Goal: Task Accomplishment & Management: Manage account settings

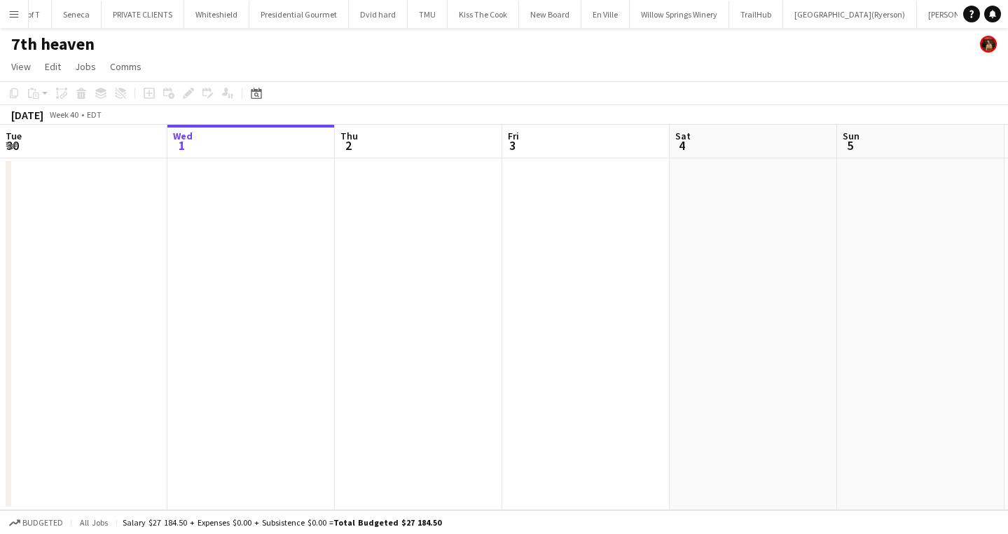
click at [18, 13] on app-icon "Menu" at bounding box center [13, 13] width 11 height 11
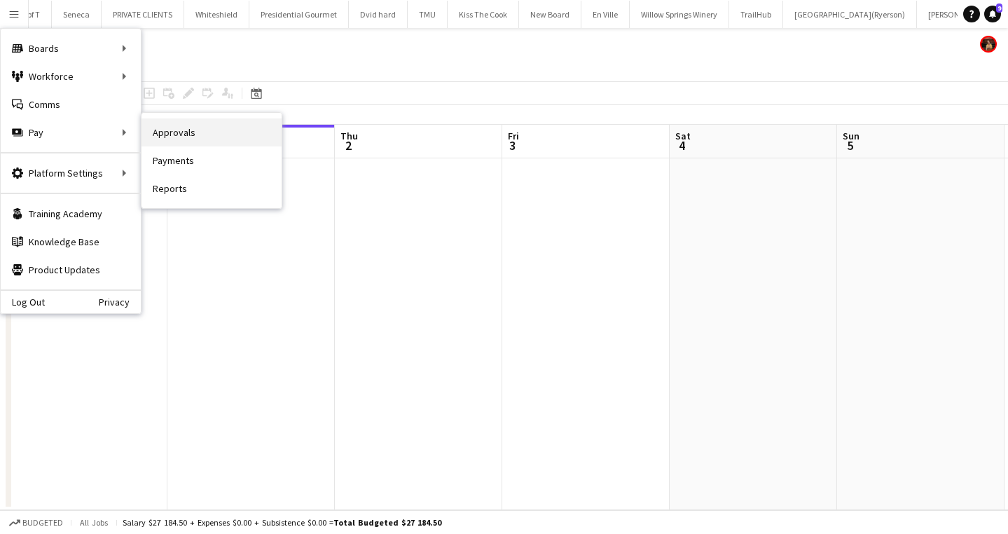
click at [188, 135] on link "Approvals" at bounding box center [212, 132] width 140 height 28
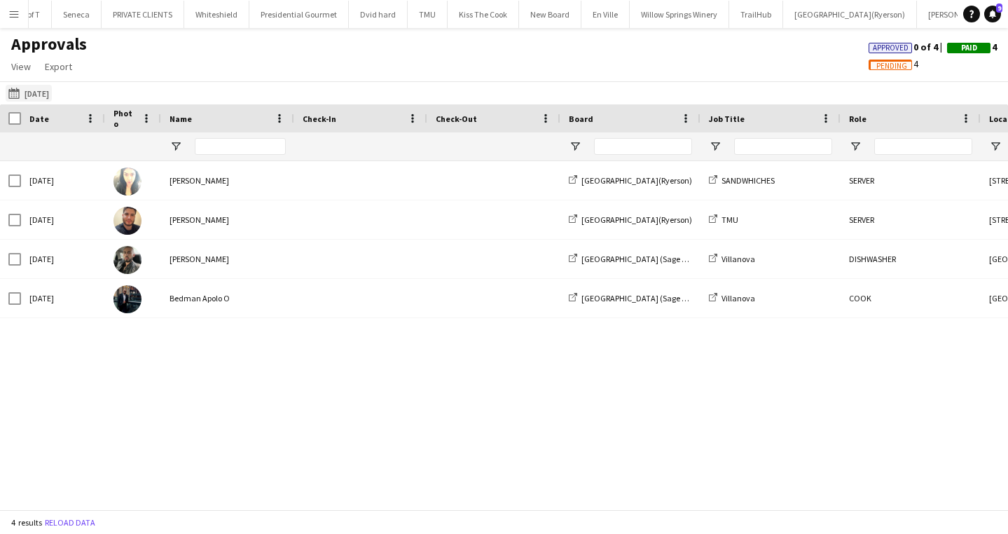
click at [16, 88] on app-icon "[DATE]" at bounding box center [16, 93] width 16 height 11
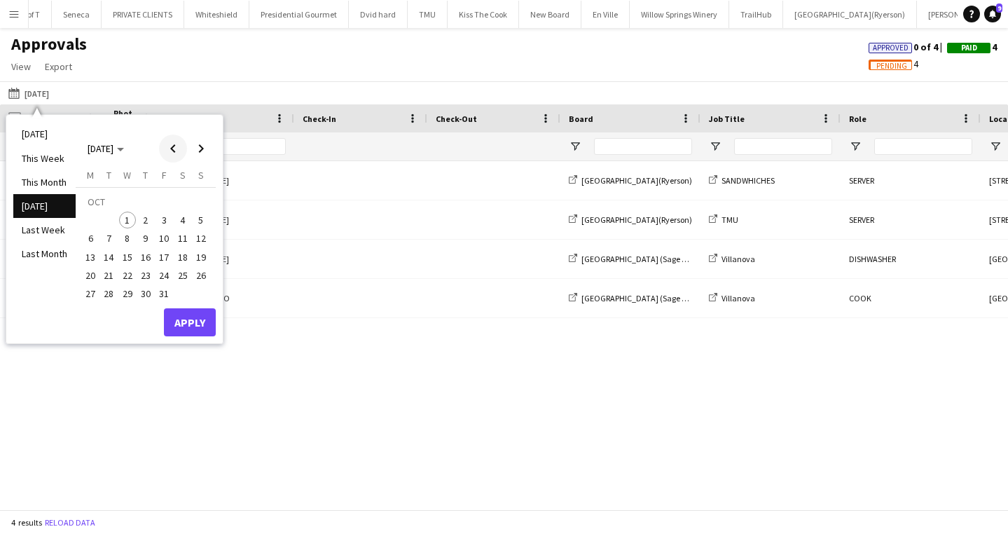
click at [169, 153] on span "Previous month" at bounding box center [173, 149] width 28 height 28
click at [202, 271] on span "28" at bounding box center [201, 275] width 17 height 17
click at [195, 321] on button "Apply" at bounding box center [190, 322] width 52 height 28
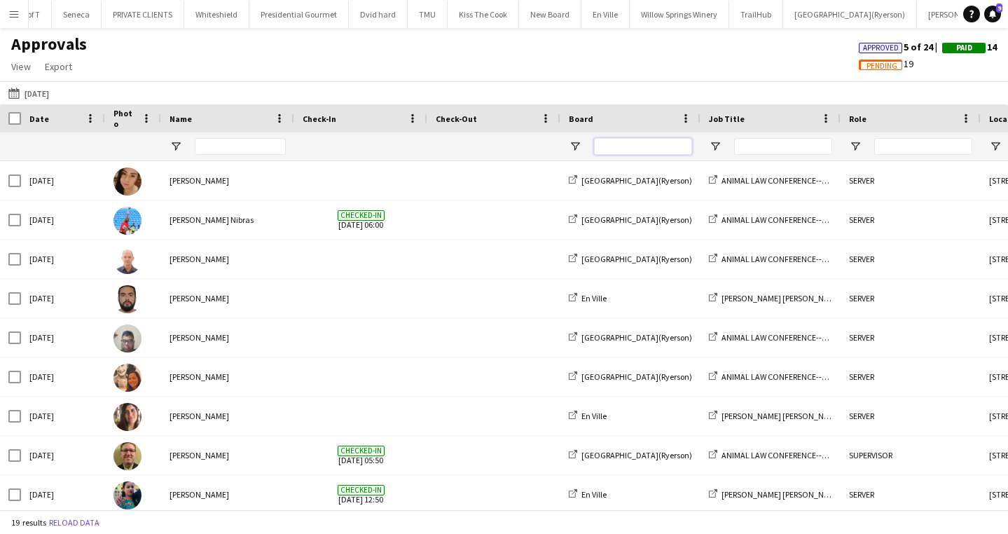
click at [628, 144] on input "Board Filter Input" at bounding box center [643, 146] width 98 height 17
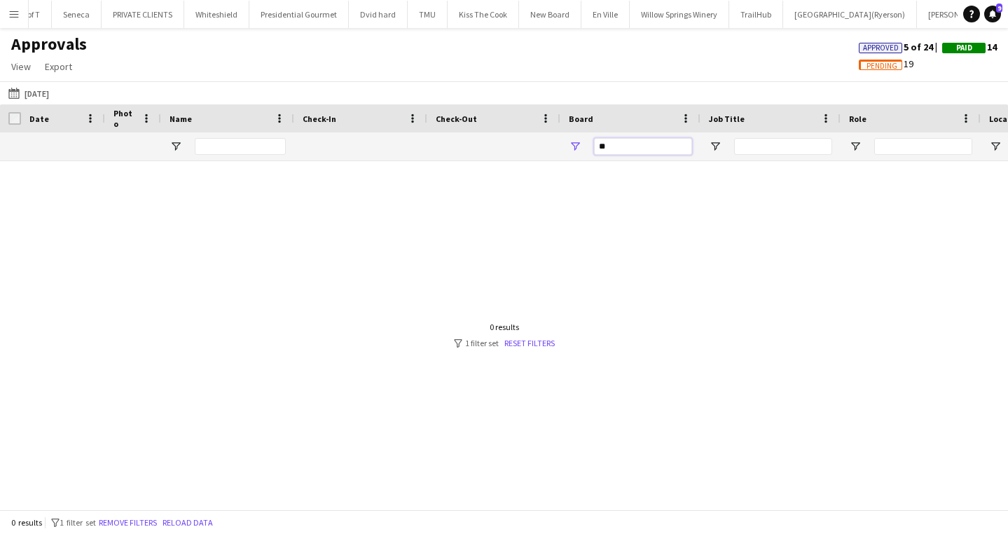
type input "*"
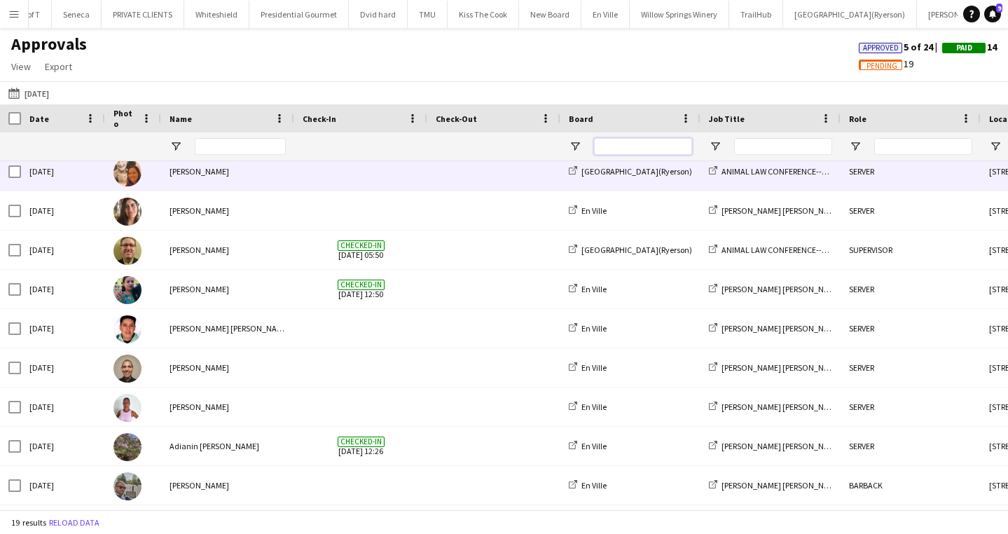
scroll to position [224, 0]
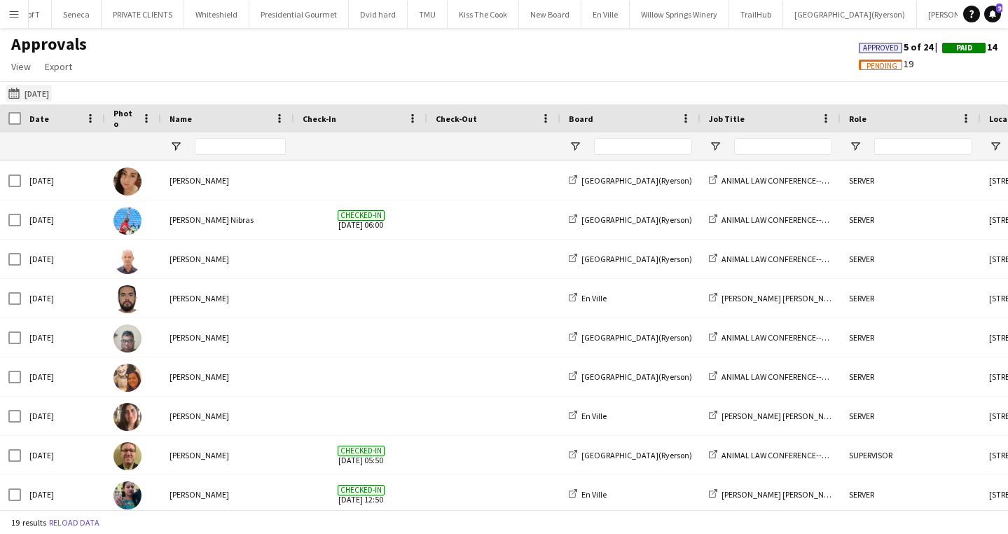
click at [10, 93] on app-icon "[DATE]" at bounding box center [16, 93] width 16 height 11
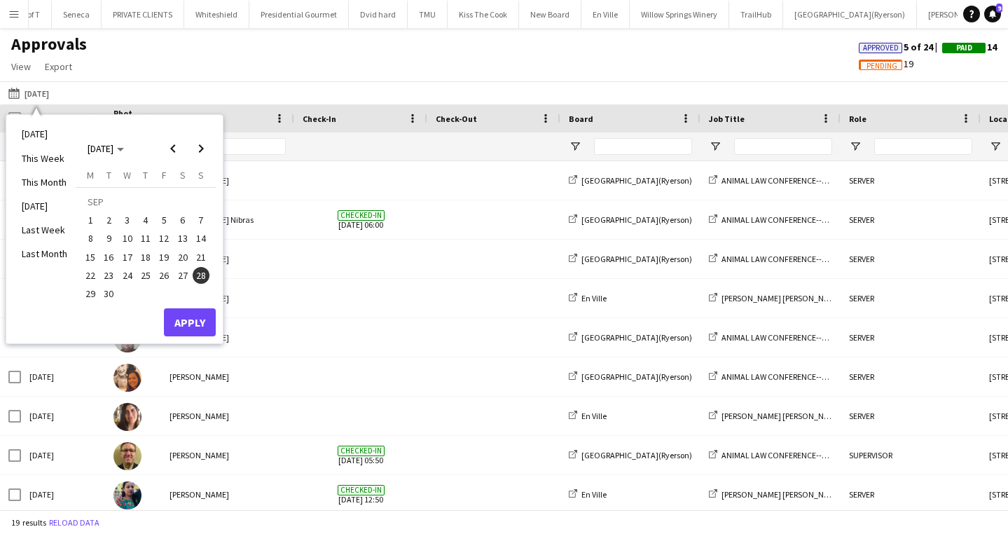
click at [186, 276] on span "27" at bounding box center [182, 275] width 17 height 17
click at [200, 321] on button "Apply" at bounding box center [190, 322] width 52 height 28
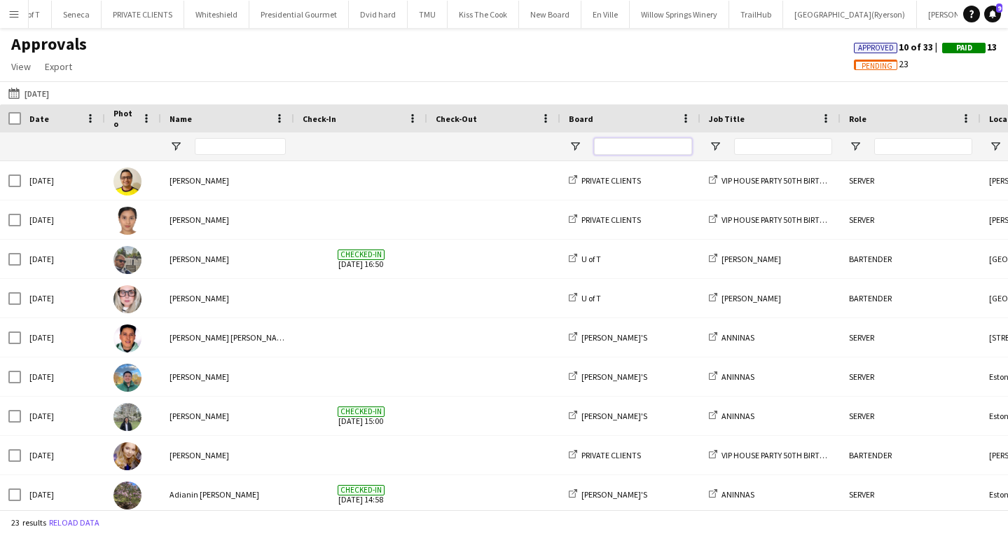
click at [629, 150] on input "Board Filter Input" at bounding box center [643, 146] width 98 height 17
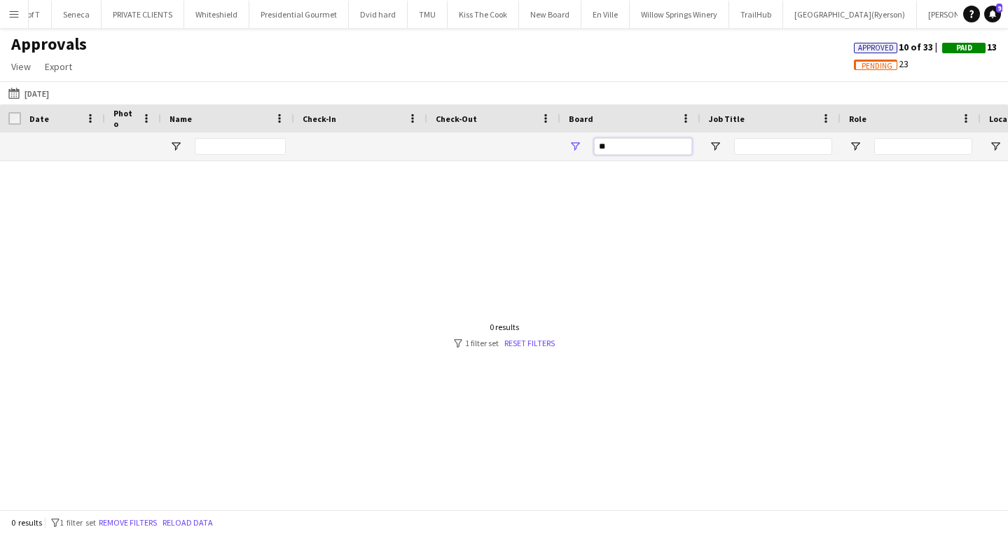
type input "*"
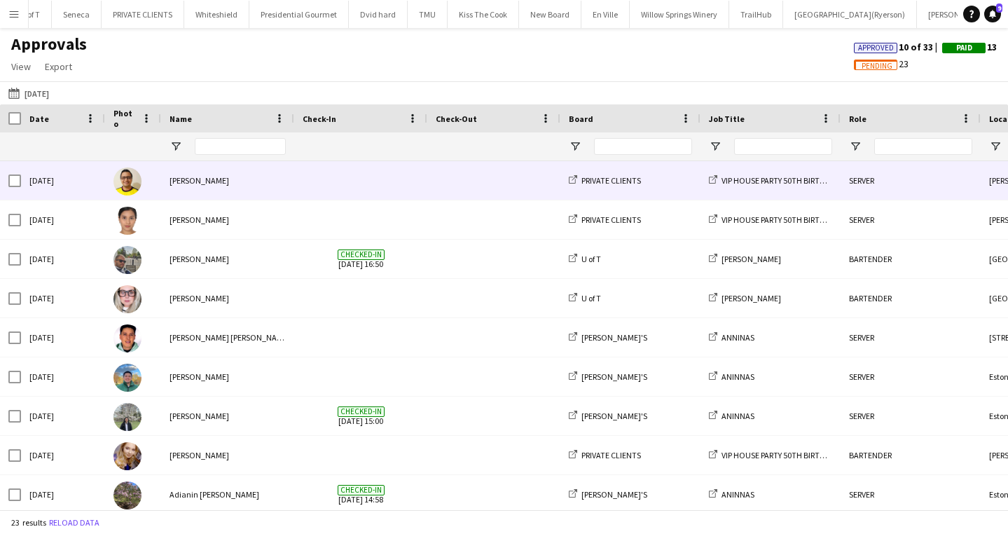
click at [459, 181] on span at bounding box center [494, 180] width 116 height 39
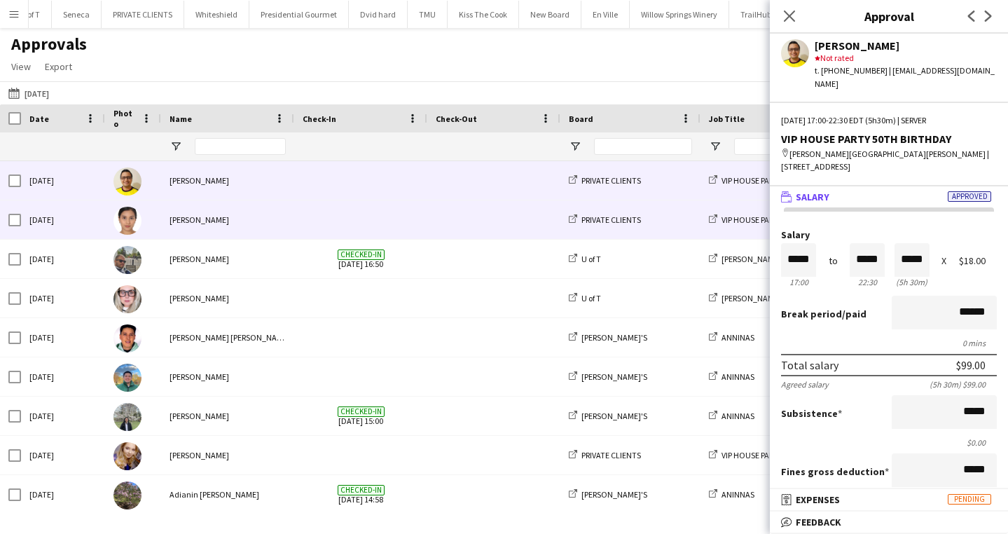
click at [327, 220] on span at bounding box center [361, 219] width 116 height 39
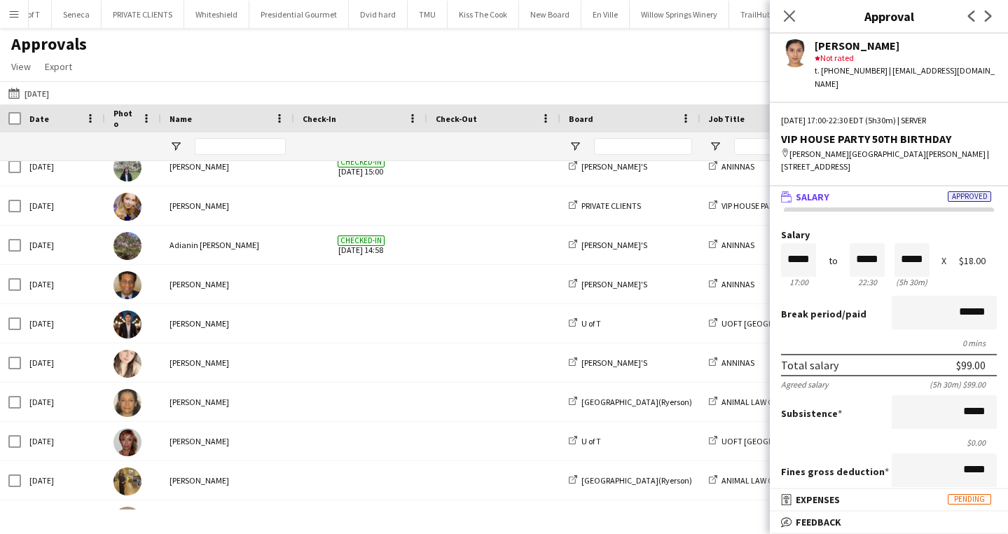
scroll to position [249, 0]
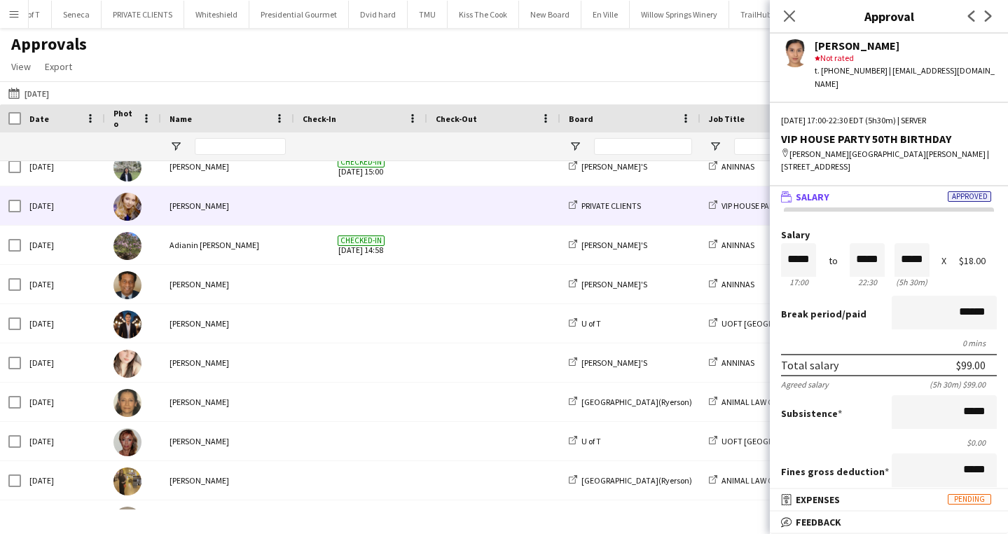
click at [429, 206] on div at bounding box center [493, 205] width 133 height 39
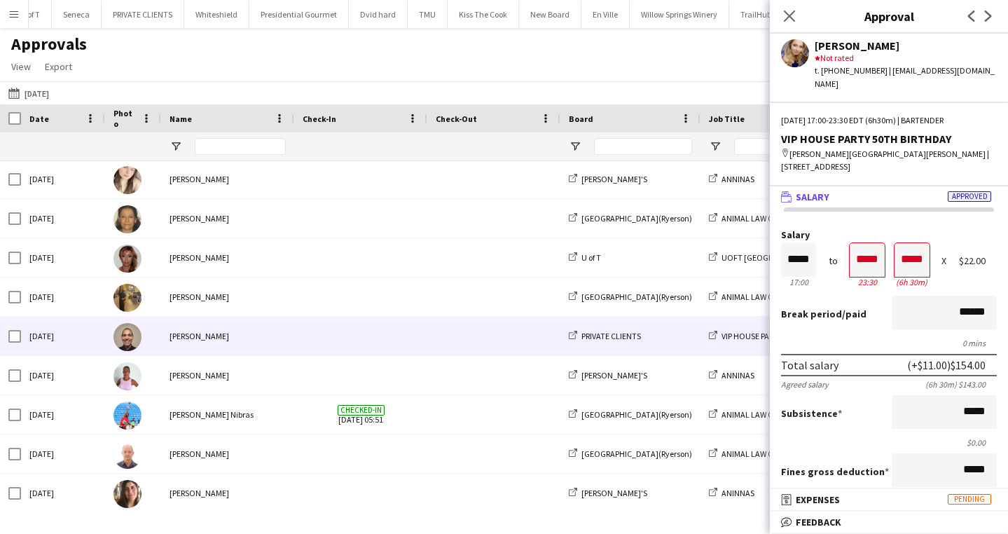
scroll to position [434, 0]
click at [396, 333] on span at bounding box center [361, 335] width 116 height 39
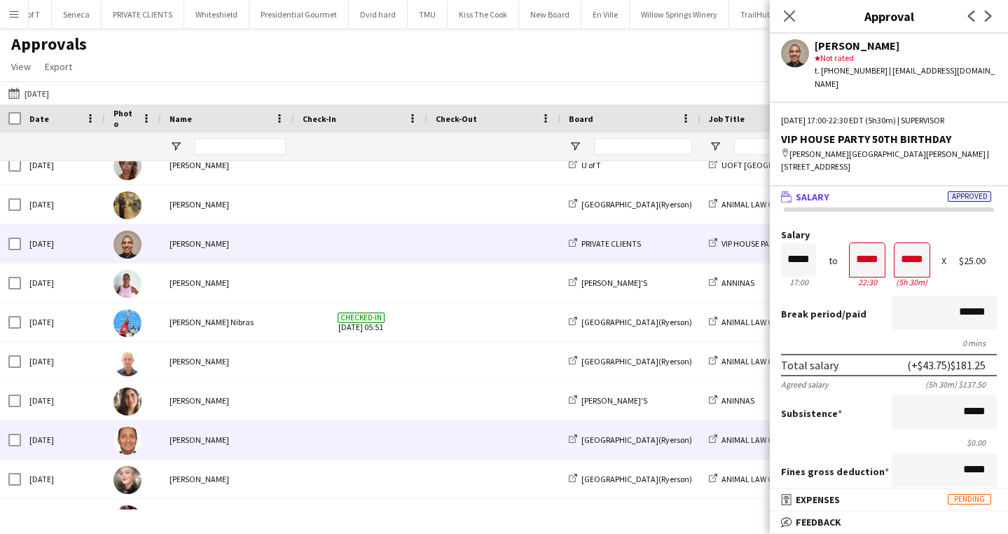
scroll to position [517, 0]
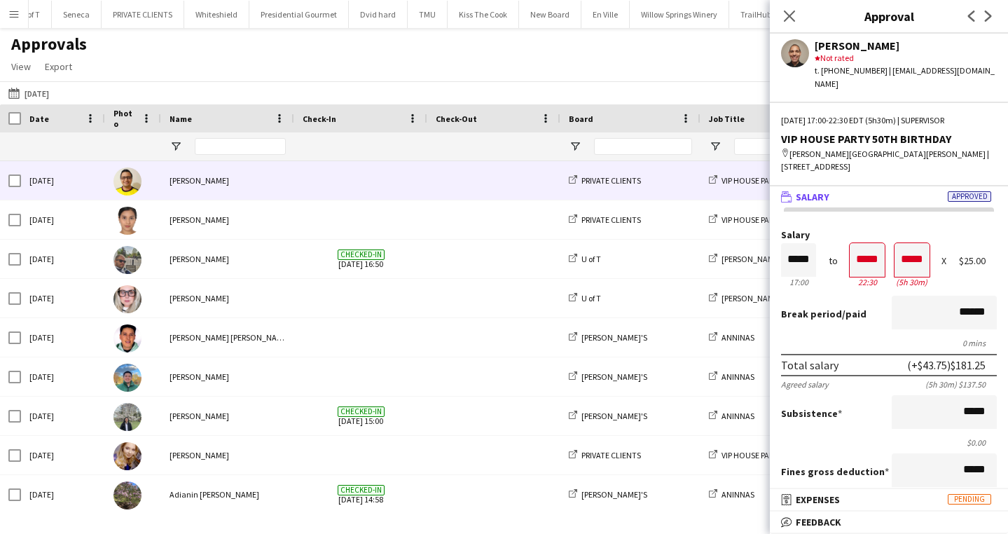
click at [275, 191] on div "[PERSON_NAME]" at bounding box center [227, 180] width 133 height 39
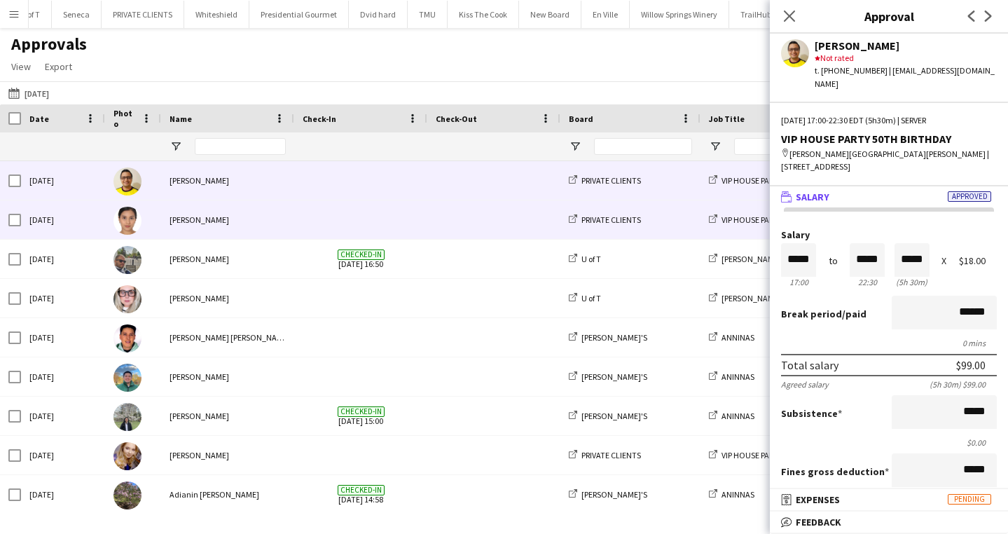
click at [240, 223] on div "[PERSON_NAME]" at bounding box center [227, 219] width 133 height 39
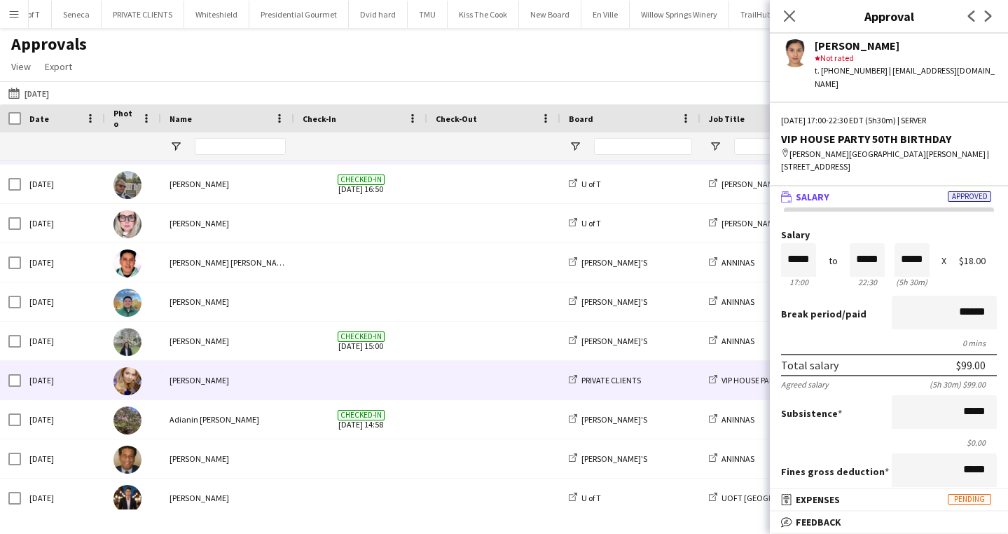
click at [394, 378] on span at bounding box center [361, 380] width 116 height 39
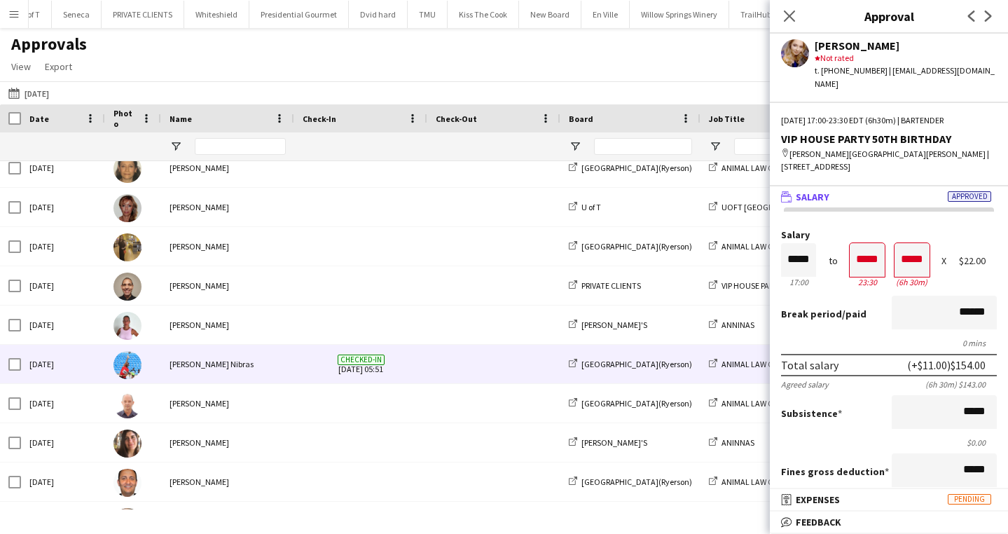
scroll to position [483, 0]
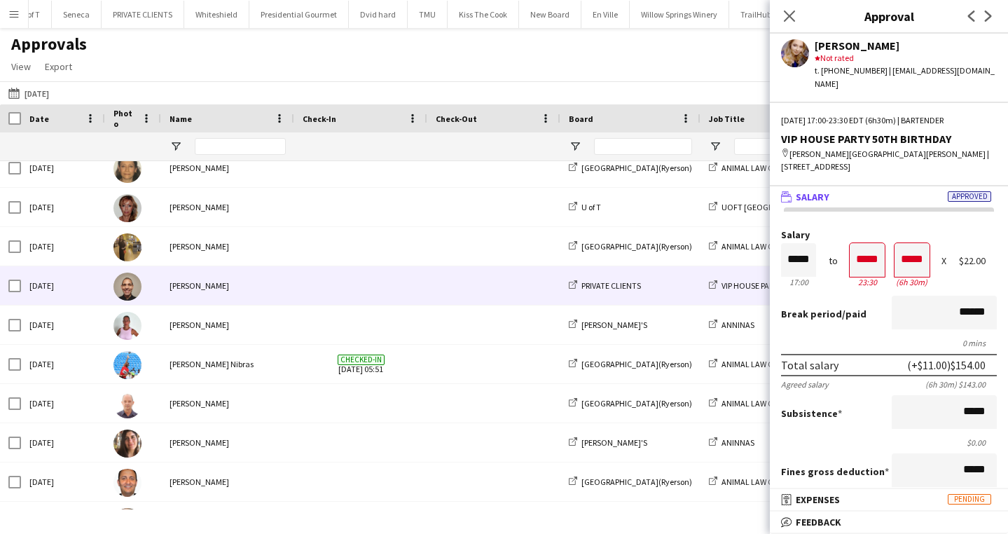
click at [343, 292] on span at bounding box center [361, 285] width 116 height 39
click at [18, 16] on app-icon "Menu" at bounding box center [13, 13] width 11 height 11
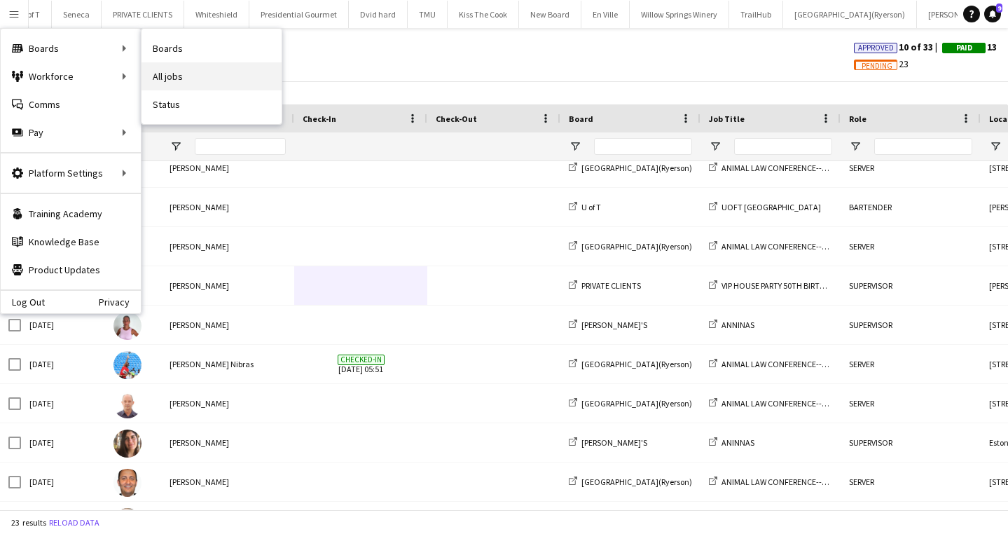
click at [184, 72] on link "All jobs" at bounding box center [212, 76] width 140 height 28
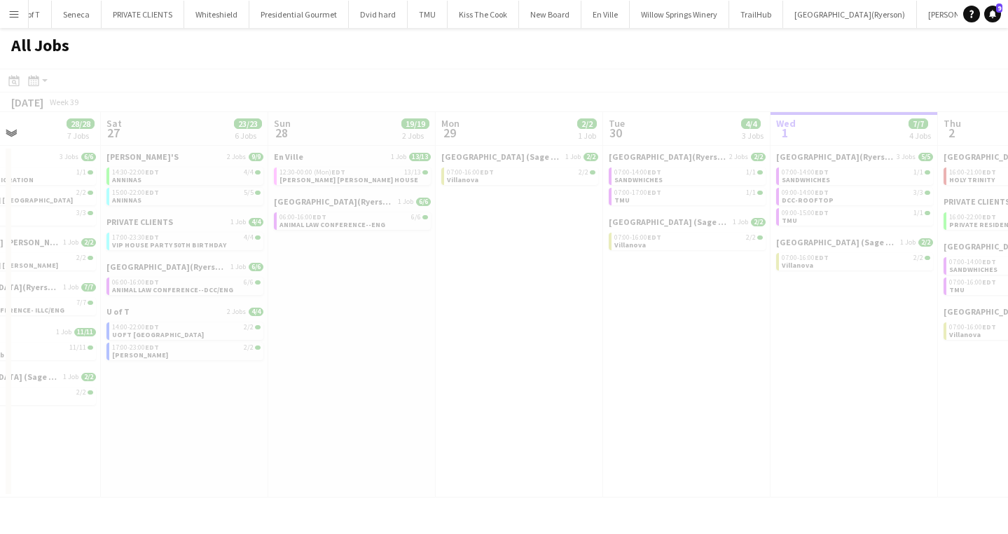
scroll to position [0, 401]
